Goal: Transaction & Acquisition: Purchase product/service

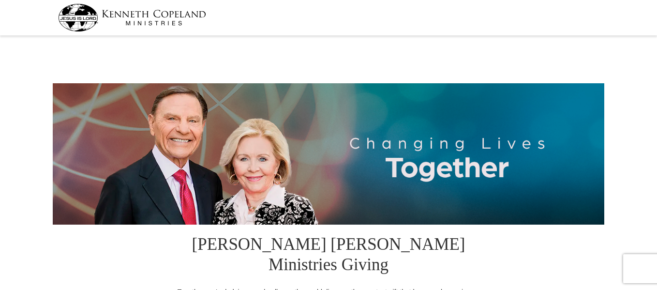
select select "CO"
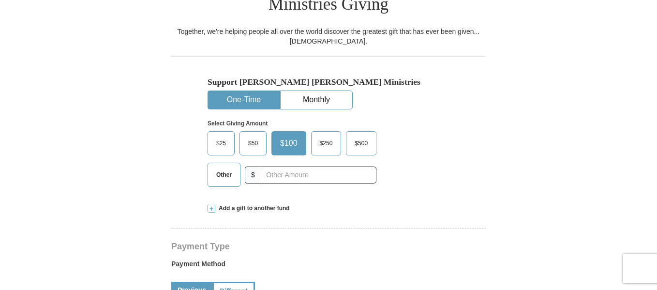
scroll to position [274, 0]
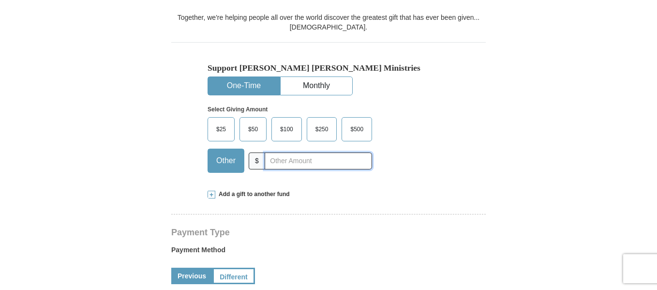
click at [280, 152] on input "text" at bounding box center [318, 160] width 107 height 17
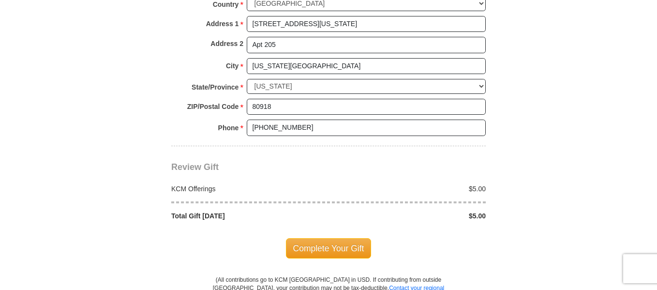
scroll to position [793, 0]
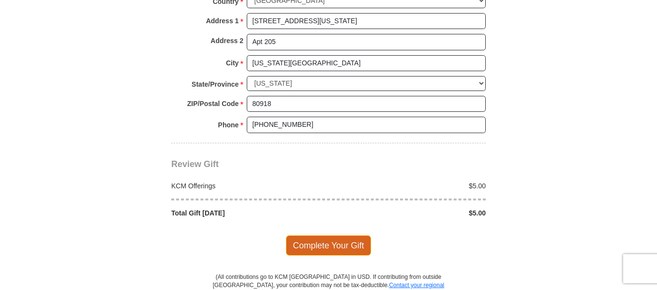
type input "5.00"
click at [346, 235] on span "Complete Your Gift" at bounding box center [329, 245] width 86 height 20
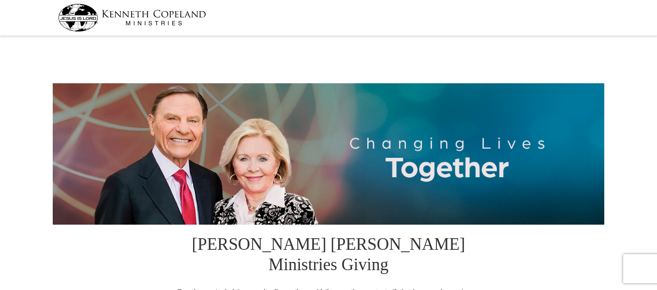
select select "CO"
